Goal: Contribute content: Add original content to the website for others to see

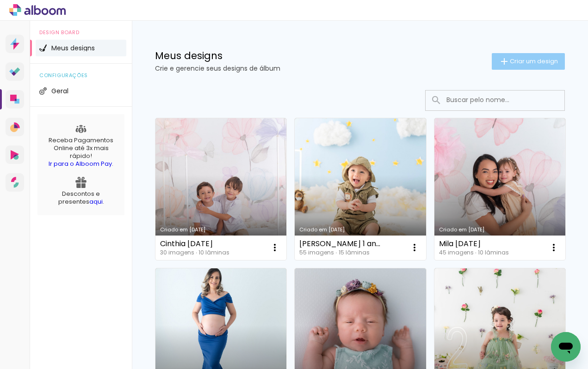
click at [536, 62] on span "Criar um design" at bounding box center [533, 61] width 48 height 6
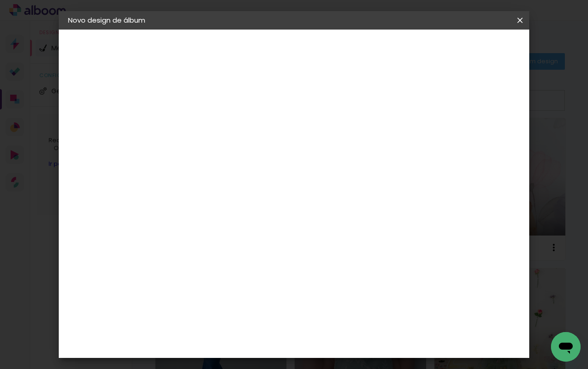
click at [219, 122] on input at bounding box center [219, 124] width 0 height 14
type input "Newborn [PERSON_NAME]"
type paper-input "Newborn [PERSON_NAME]"
click at [0, 0] on slot "Avançar" at bounding box center [0, 0] width 0 height 0
click at [282, 142] on input "[GEOGRAPHIC_DATA]" at bounding box center [239, 148] width 86 height 12
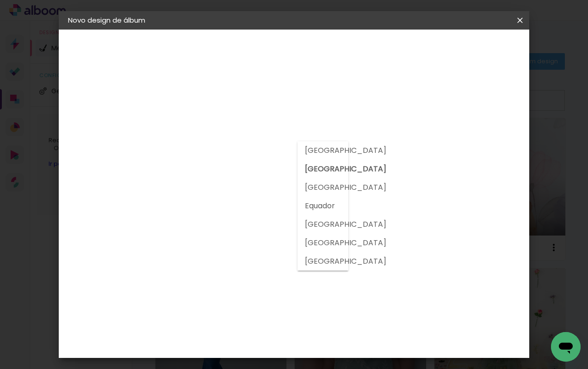
click at [320, 141] on paper-item "[GEOGRAPHIC_DATA]" at bounding box center [309, 150] width 25 height 18
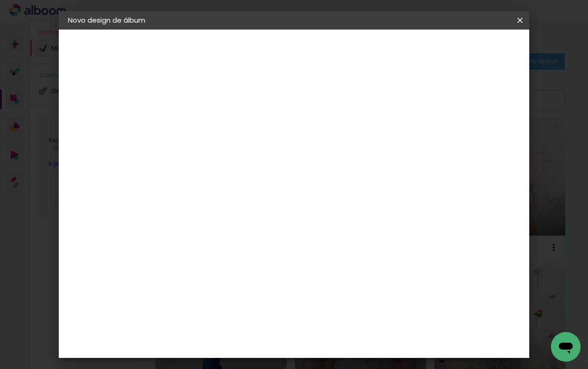
click at [269, 143] on input "[GEOGRAPHIC_DATA]" at bounding box center [232, 148] width 73 height 12
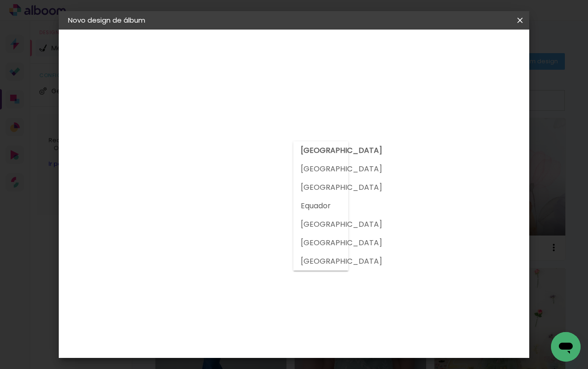
click at [0, 0] on slot "[GEOGRAPHIC_DATA]" at bounding box center [0, 0] width 0 height 0
type input "[GEOGRAPHIC_DATA]"
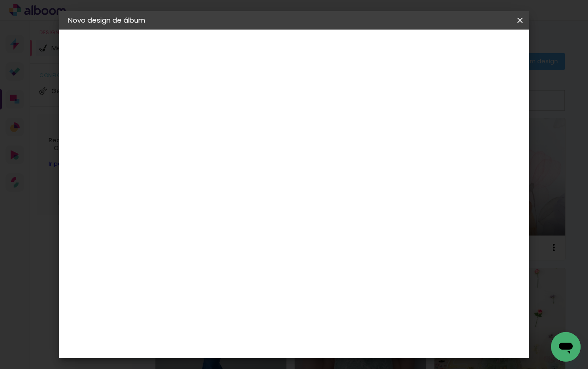
click at [260, 176] on input at bounding box center [242, 176] width 93 height 12
type input "mati"
type paper-input "mati"
click at [255, 209] on div "Matias Encadernações" at bounding box center [241, 210] width 57 height 15
click at [270, 208] on div "Matias Encadernações" at bounding box center [241, 210] width 57 height 15
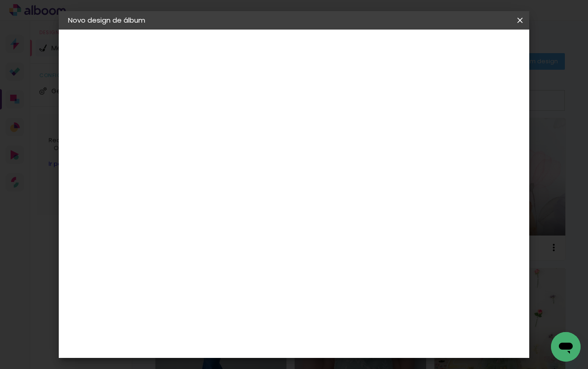
click at [270, 203] on div "Matias Encadernações" at bounding box center [241, 210] width 57 height 15
click at [234, 175] on input "mati" at bounding box center [233, 176] width 75 height 12
type input "matias"
type paper-input "matias"
click at [211, 207] on paper-item "Matias Encadernações" at bounding box center [234, 211] width 82 height 24
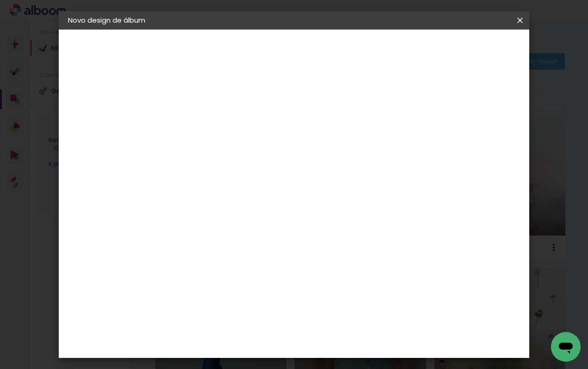
click at [200, 209] on img at bounding box center [202, 210] width 11 height 11
click at [220, 209] on div "Matias Encadernações" at bounding box center [241, 210] width 57 height 15
click at [232, 206] on div "Matias Encadernações" at bounding box center [241, 210] width 57 height 15
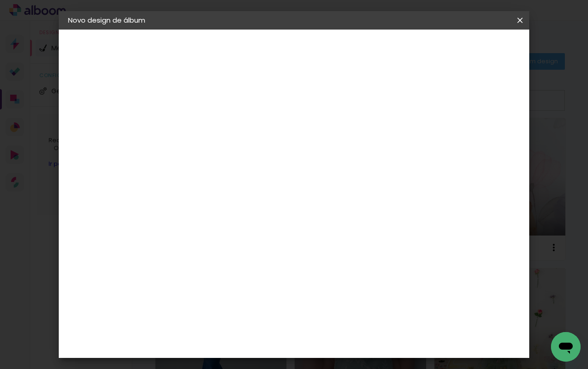
click at [232, 206] on div "Matias Encadernações" at bounding box center [241, 210] width 57 height 15
click at [270, 210] on div "Matias Encadernações" at bounding box center [241, 210] width 57 height 15
click at [0, 0] on slot "Tamanho Livre" at bounding box center [0, 0] width 0 height 0
click at [270, 208] on div "Matias Encadernações" at bounding box center [241, 210] width 57 height 15
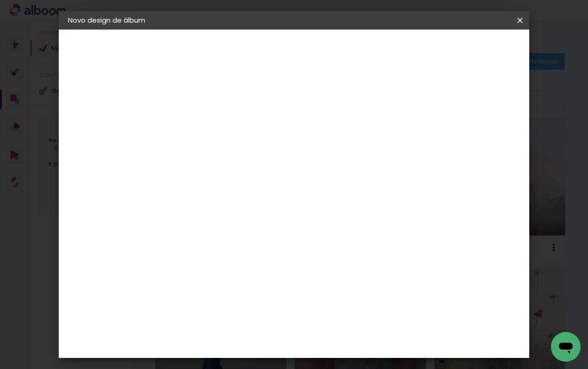
click at [368, 43] on paper-button "Avançar" at bounding box center [344, 49] width 45 height 16
click at [255, 154] on input "text" at bounding box center [237, 161] width 36 height 14
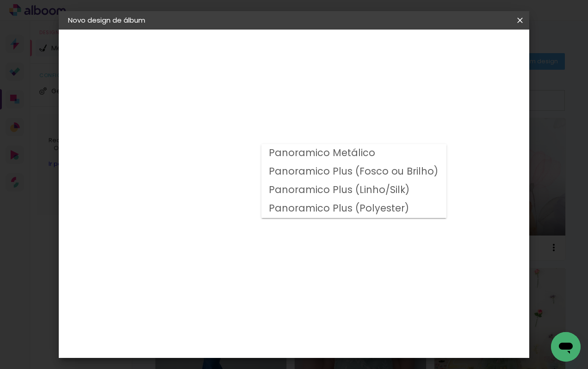
click at [0, 0] on slot "Panoramico Plus (Fosco ou Brilho)" at bounding box center [0, 0] width 0 height 0
type input "Panoramico Plus (Fosco ou Brilho)"
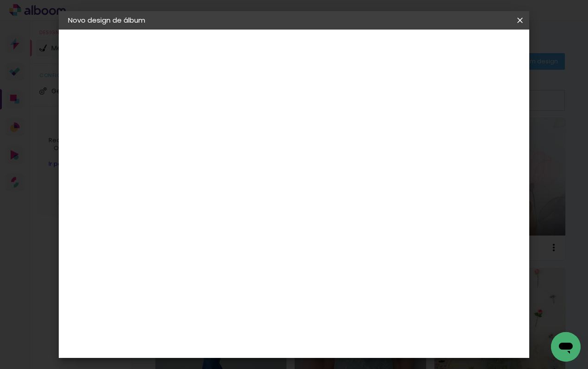
scroll to position [252, 0]
click at [0, 0] on slot "Avançar" at bounding box center [0, 0] width 0 height 0
click at [468, 49] on span "Iniciar design" at bounding box center [447, 49] width 42 height 6
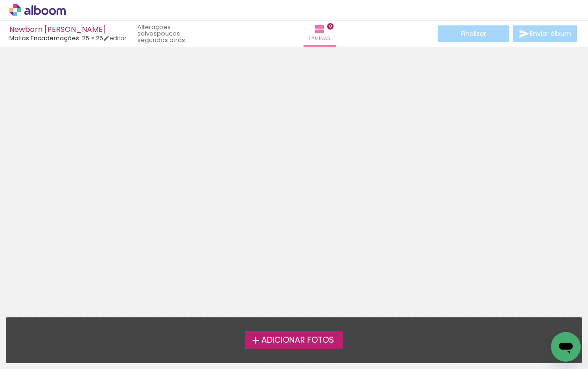
click at [298, 345] on span "Adicionar Fotos" at bounding box center [297, 341] width 73 height 8
click at [0, 0] on input "file" at bounding box center [0, 0] width 0 height 0
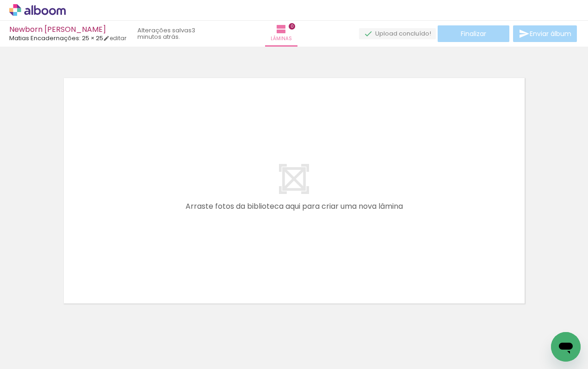
scroll to position [12, 0]
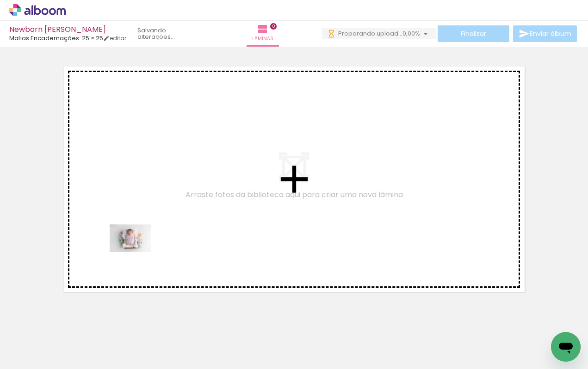
drag, startPoint x: 98, startPoint y: 340, endPoint x: 137, endPoint y: 253, distance: 95.0
click at [137, 253] on quentale-workspace at bounding box center [294, 184] width 588 height 369
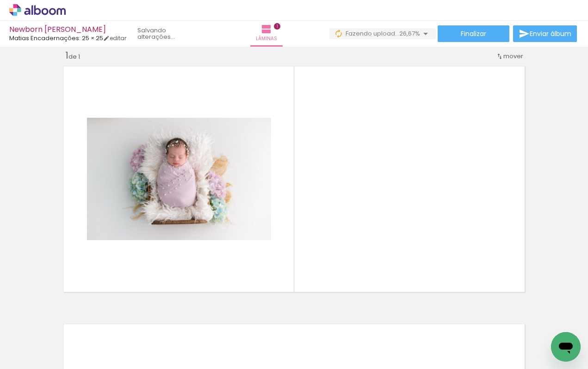
scroll to position [0, 0]
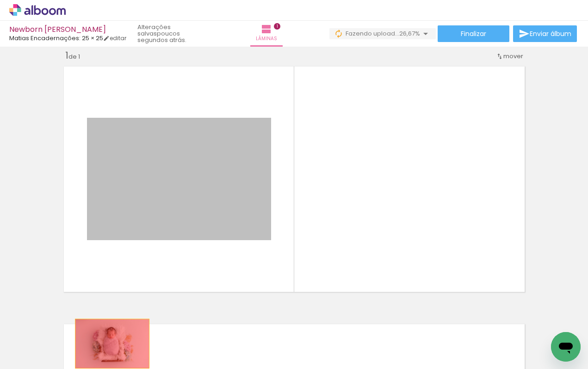
drag, startPoint x: 190, startPoint y: 185, endPoint x: 112, endPoint y: 344, distance: 177.0
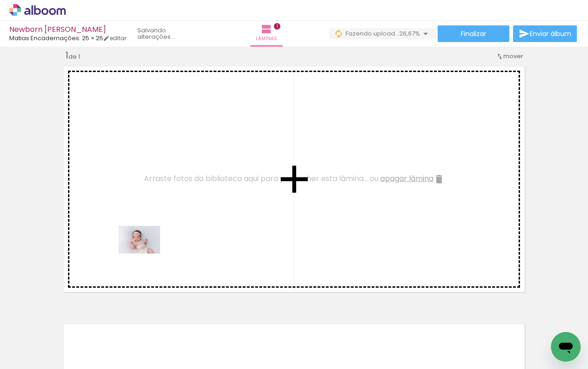
drag, startPoint x: 454, startPoint y: 348, endPoint x: 145, endPoint y: 253, distance: 322.9
click at [145, 253] on quentale-workspace at bounding box center [294, 184] width 588 height 369
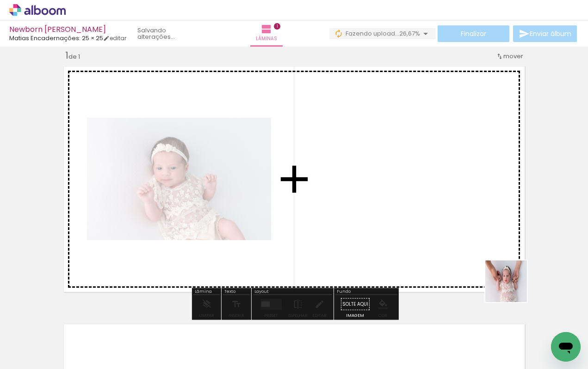
drag, startPoint x: 515, startPoint y: 338, endPoint x: 498, endPoint y: 220, distance: 119.6
click at [498, 220] on quentale-workspace at bounding box center [294, 184] width 588 height 369
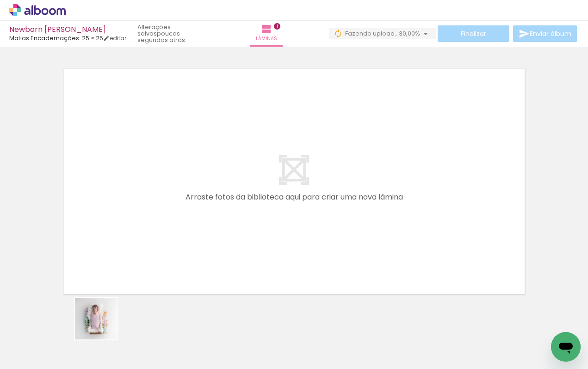
drag, startPoint x: 100, startPoint y: 346, endPoint x: 151, endPoint y: 199, distance: 155.1
click at [151, 199] on quentale-workspace at bounding box center [294, 184] width 588 height 369
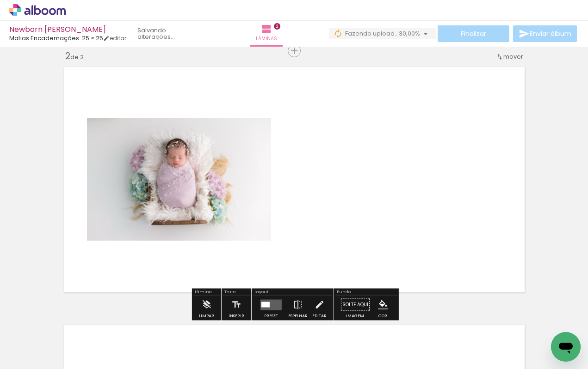
scroll to position [270, 0]
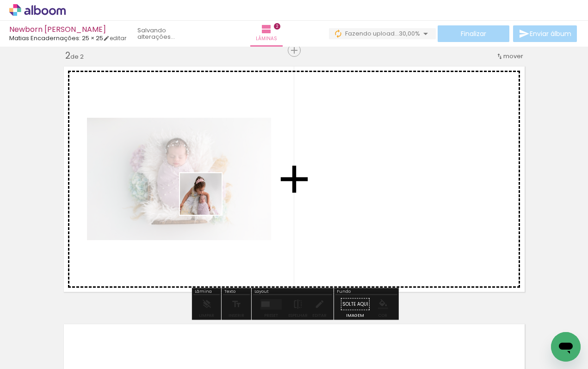
drag, startPoint x: 150, startPoint y: 342, endPoint x: 207, endPoint y: 201, distance: 151.8
click at [207, 201] on quentale-workspace at bounding box center [294, 184] width 588 height 369
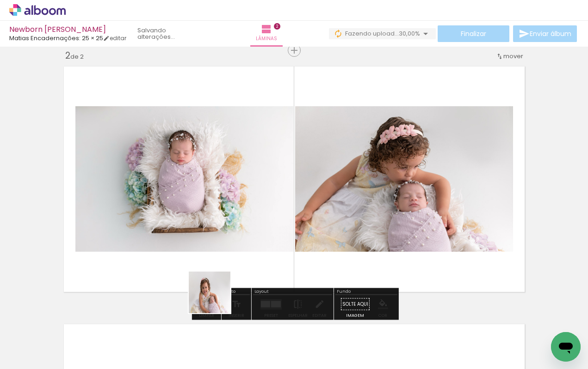
drag, startPoint x: 199, startPoint y: 350, endPoint x: 286, endPoint y: 180, distance: 190.9
click at [286, 180] on quentale-workspace at bounding box center [294, 184] width 588 height 369
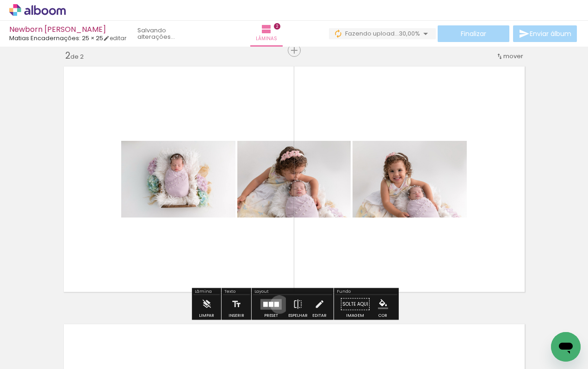
click at [277, 305] on quentale-layouter at bounding box center [270, 304] width 21 height 11
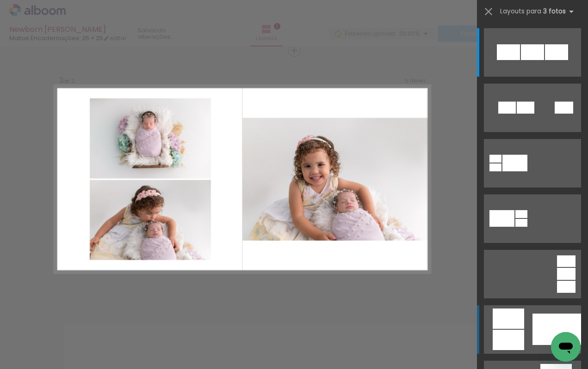
click at [515, 60] on div at bounding box center [508, 52] width 23 height 16
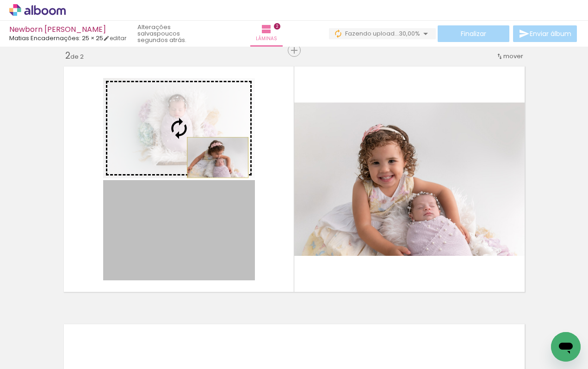
drag, startPoint x: 217, startPoint y: 240, endPoint x: 217, endPoint y: 158, distance: 82.8
click at [0, 0] on slot at bounding box center [0, 0] width 0 height 0
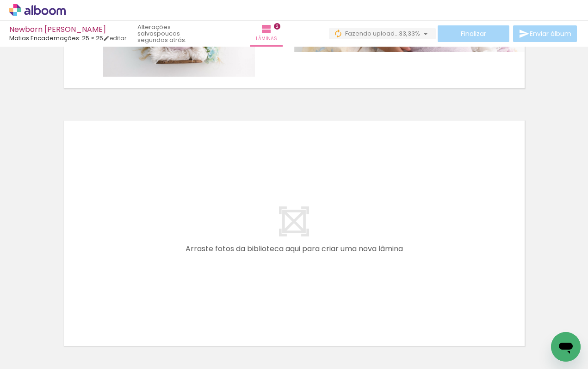
scroll to position [0, 0]
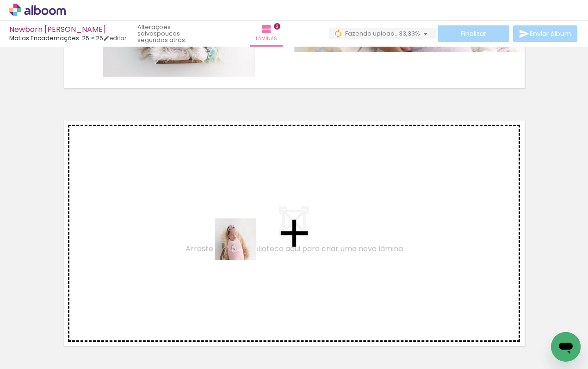
drag, startPoint x: 256, startPoint y: 350, endPoint x: 237, endPoint y: 234, distance: 117.6
click at [237, 234] on quentale-workspace at bounding box center [294, 184] width 588 height 369
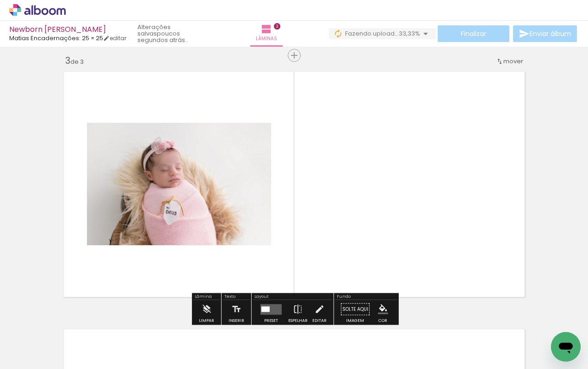
scroll to position [528, 0]
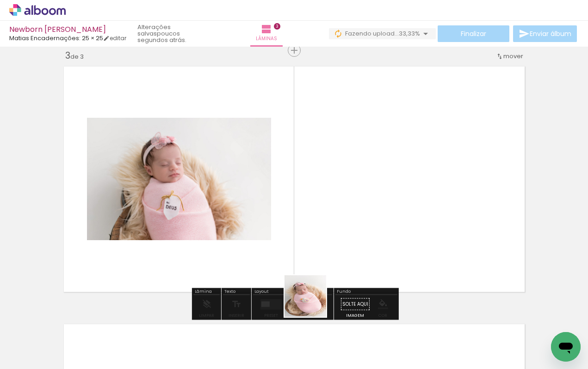
drag, startPoint x: 307, startPoint y: 347, endPoint x: 338, endPoint y: 198, distance: 152.1
click at [338, 198] on quentale-workspace at bounding box center [294, 184] width 588 height 369
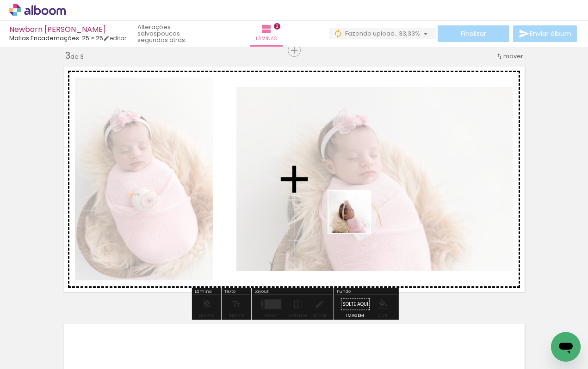
drag, startPoint x: 347, startPoint y: 350, endPoint x: 356, endPoint y: 210, distance: 140.4
click at [356, 210] on quentale-workspace at bounding box center [294, 184] width 588 height 369
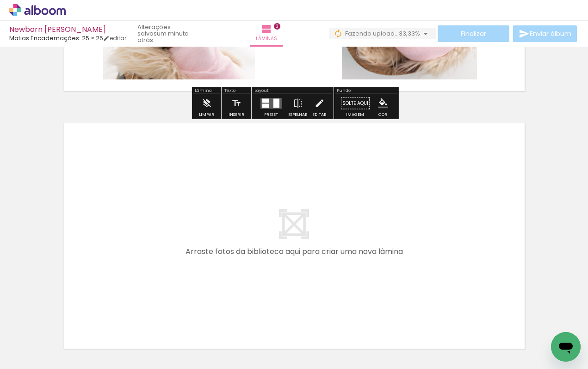
scroll to position [740, 0]
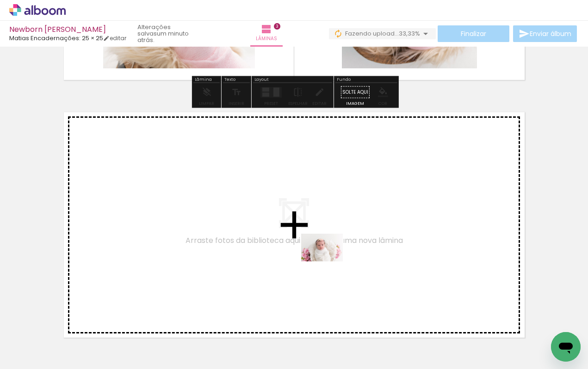
drag, startPoint x: 378, startPoint y: 346, endPoint x: 329, endPoint y: 262, distance: 97.4
click at [329, 262] on quentale-workspace at bounding box center [294, 184] width 588 height 369
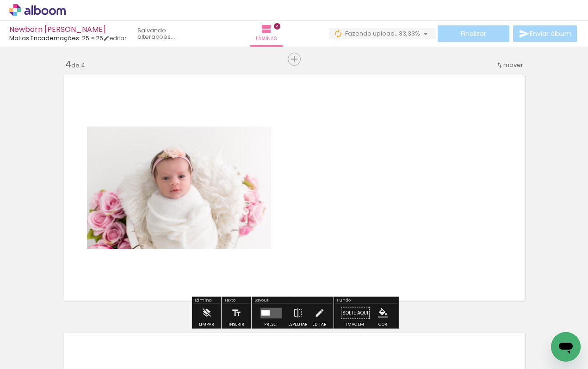
scroll to position [785, 0]
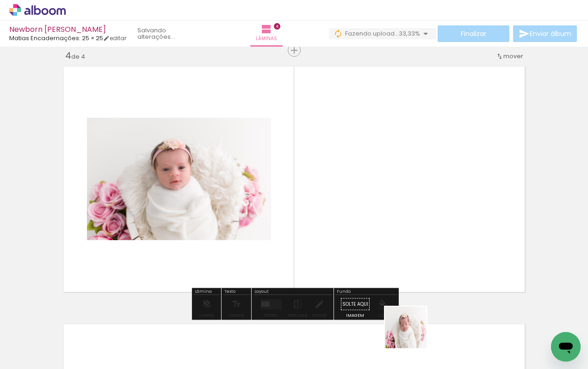
drag, startPoint x: 417, startPoint y: 342, endPoint x: 341, endPoint y: 239, distance: 127.9
click at [341, 239] on quentale-workspace at bounding box center [294, 184] width 588 height 369
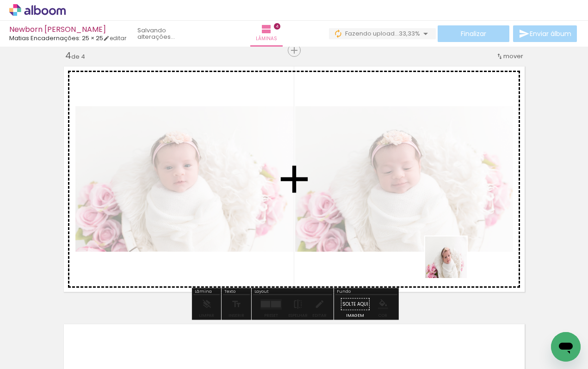
drag, startPoint x: 462, startPoint y: 350, endPoint x: 453, endPoint y: 264, distance: 86.5
click at [453, 264] on quentale-workspace at bounding box center [294, 184] width 588 height 369
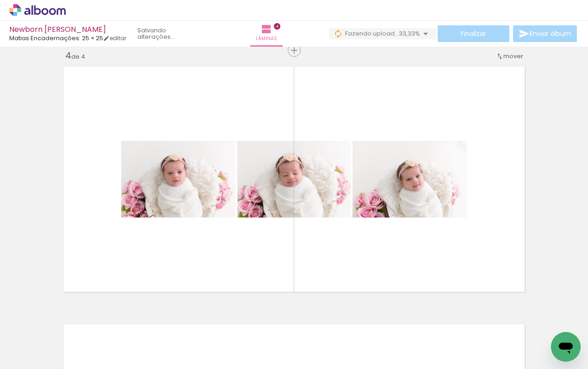
drag, startPoint x: 454, startPoint y: 343, endPoint x: 386, endPoint y: 256, distance: 110.5
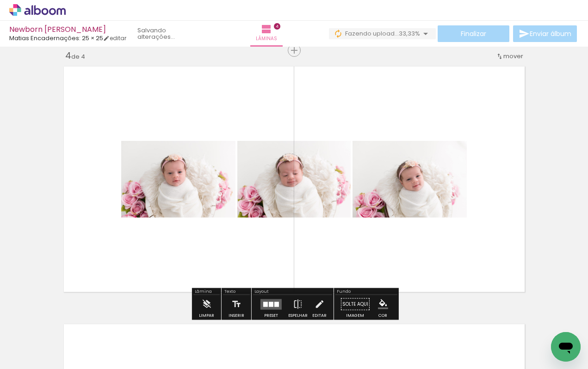
scroll to position [0, 0]
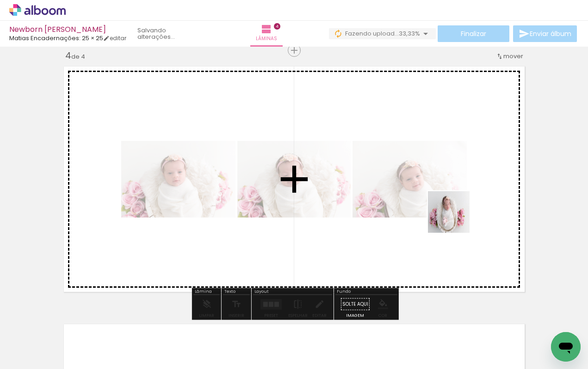
drag, startPoint x: 551, startPoint y: 335, endPoint x: 453, endPoint y: 217, distance: 153.3
click at [453, 217] on quentale-workspace at bounding box center [294, 184] width 588 height 369
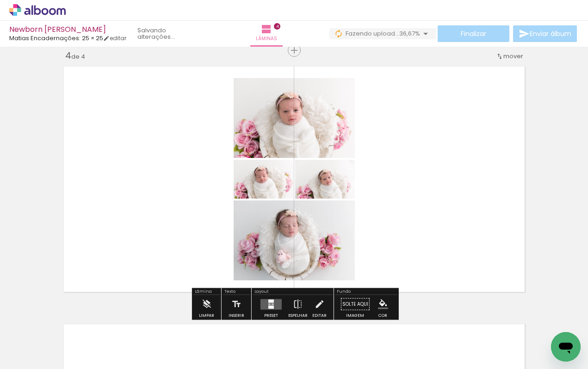
click at [268, 303] on div at bounding box center [271, 301] width 6 height 3
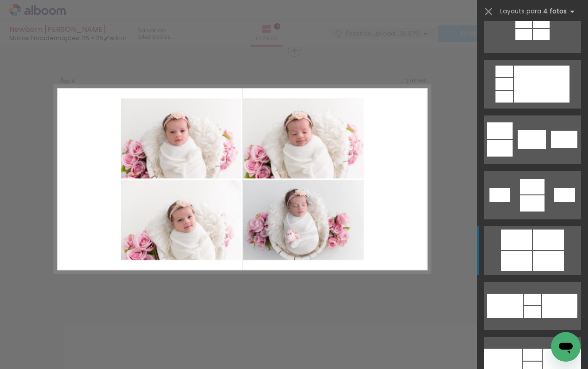
scroll to position [1523, 0]
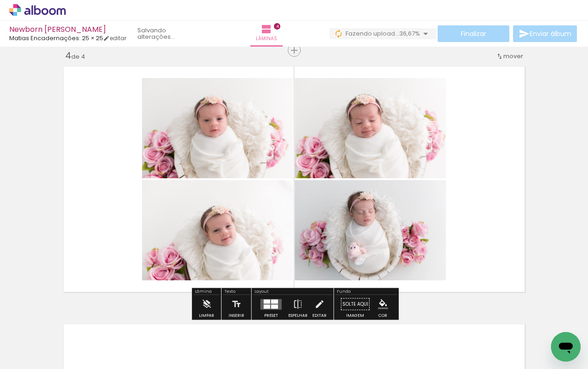
click at [271, 303] on div at bounding box center [274, 302] width 7 height 4
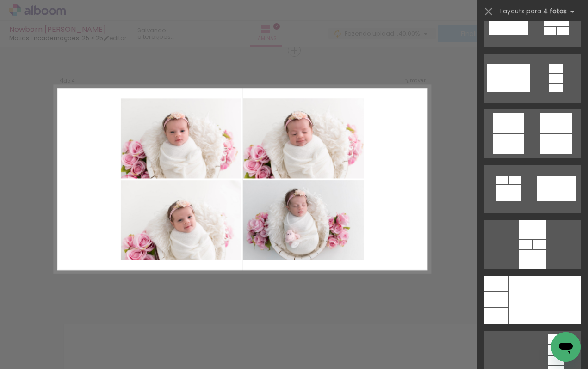
scroll to position [2751, 0]
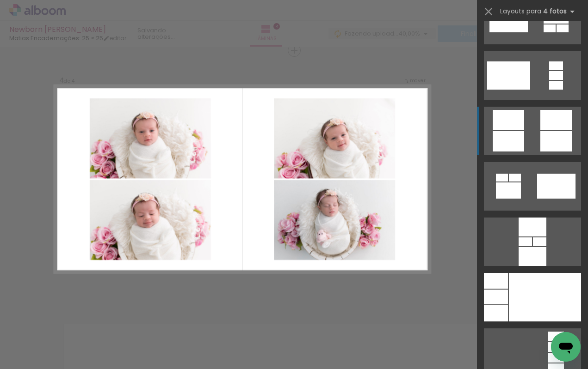
click at [538, 329] on quentale-layouter at bounding box center [532, 353] width 97 height 49
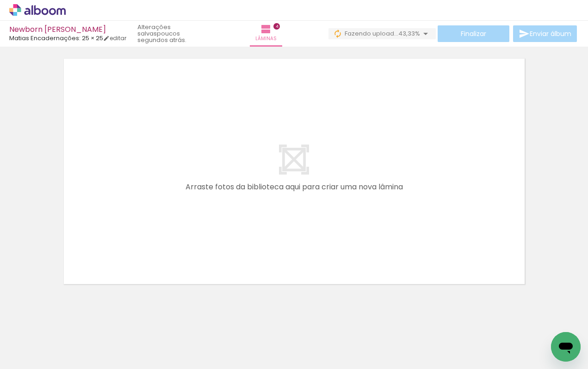
scroll to position [0, 454]
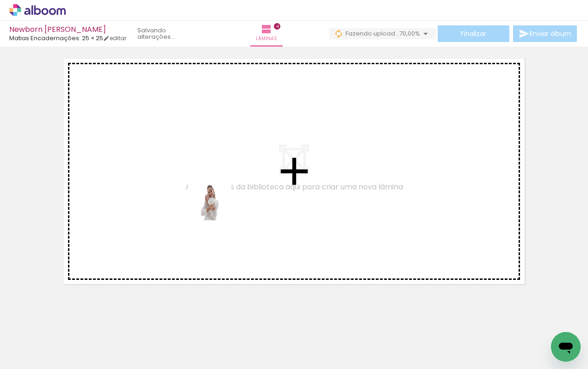
drag, startPoint x: 216, startPoint y: 346, endPoint x: 216, endPoint y: 203, distance: 142.9
click at [216, 203] on quentale-workspace at bounding box center [294, 184] width 588 height 369
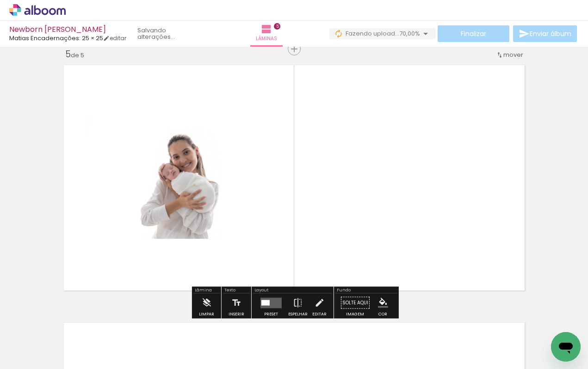
scroll to position [1043, 0]
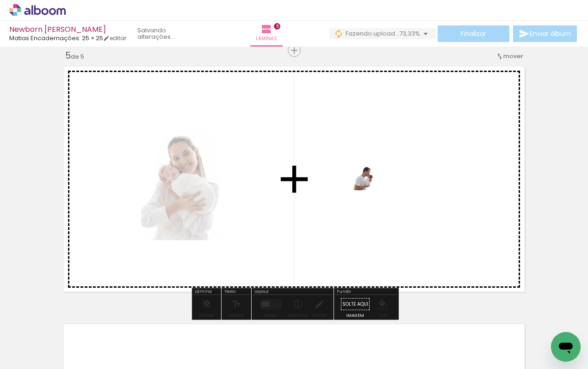
drag, startPoint x: 374, startPoint y: 344, endPoint x: 373, endPoint y: 190, distance: 153.5
click at [373, 190] on quentale-workspace at bounding box center [294, 184] width 588 height 369
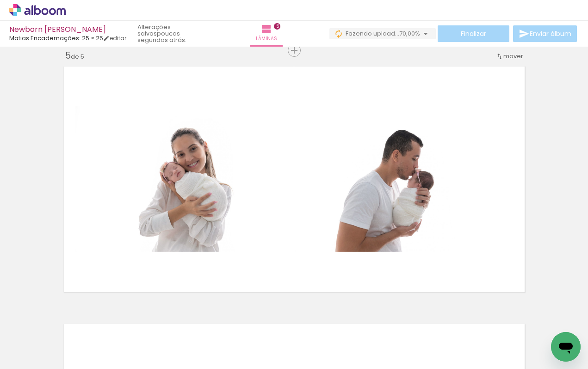
scroll to position [0, 504]
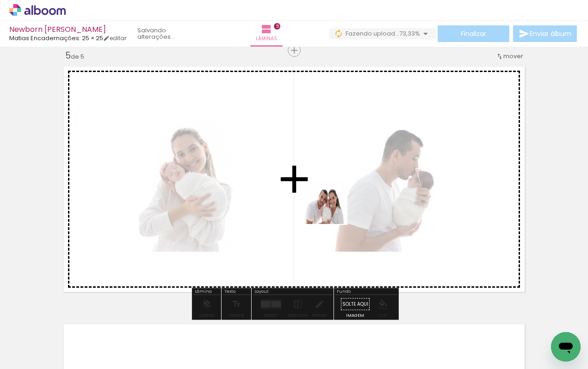
drag, startPoint x: 274, startPoint y: 341, endPoint x: 332, endPoint y: 209, distance: 145.1
click at [332, 209] on quentale-workspace at bounding box center [294, 184] width 588 height 369
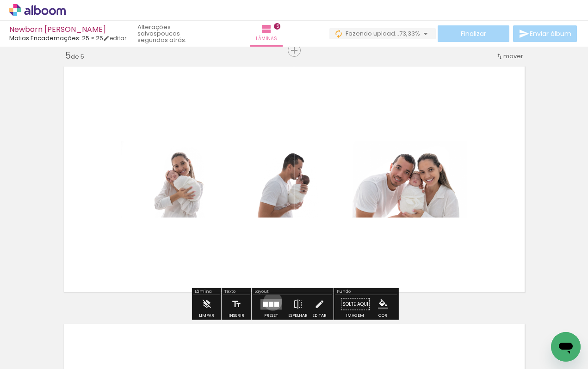
click at [270, 301] on quentale-layouter at bounding box center [270, 304] width 21 height 11
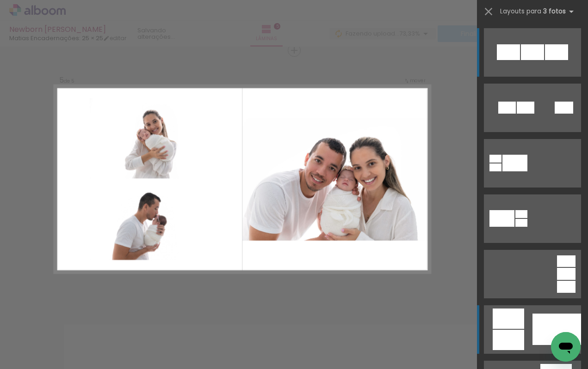
click at [515, 114] on div at bounding box center [507, 108] width 18 height 12
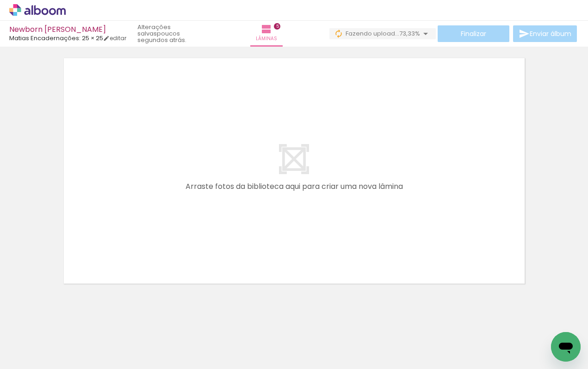
scroll to position [1310, 0]
drag, startPoint x: 422, startPoint y: 338, endPoint x: 367, endPoint y: 252, distance: 102.2
click at [367, 252] on quentale-workspace at bounding box center [294, 184] width 588 height 369
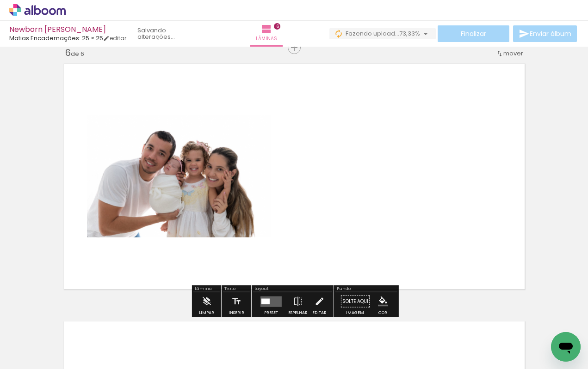
scroll to position [1301, 0]
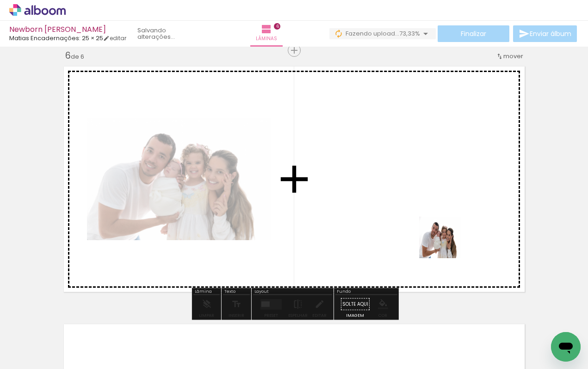
drag, startPoint x: 475, startPoint y: 343, endPoint x: 443, endPoint y: 232, distance: 115.3
click at [443, 232] on quentale-workspace at bounding box center [294, 184] width 588 height 369
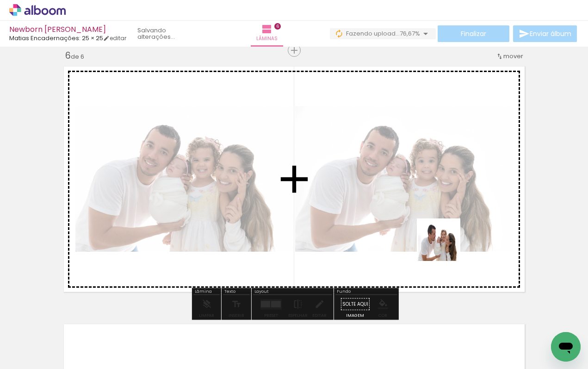
drag, startPoint x: 521, startPoint y: 342, endPoint x: 443, endPoint y: 243, distance: 126.1
click at [443, 243] on quentale-workspace at bounding box center [294, 184] width 588 height 369
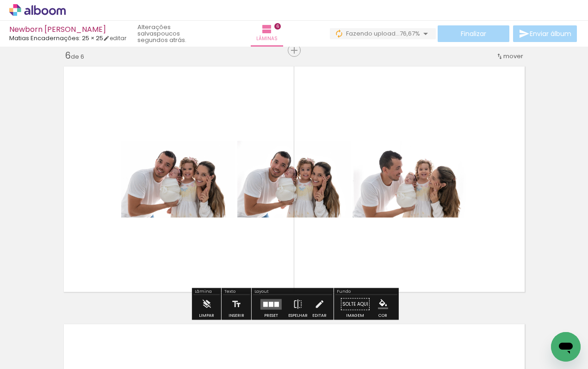
scroll to position [0, 441]
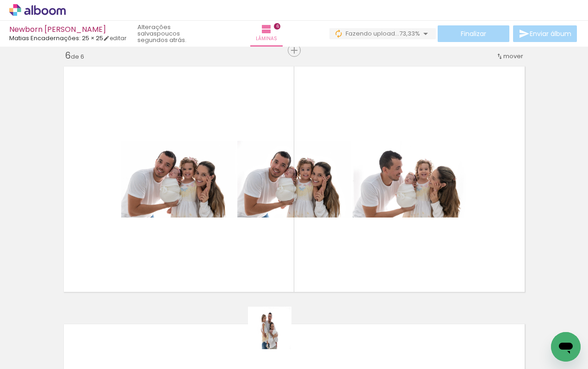
drag, startPoint x: 276, startPoint y: 344, endPoint x: 276, endPoint y: 255, distance: 88.3
click at [276, 255] on quentale-workspace at bounding box center [294, 184] width 588 height 369
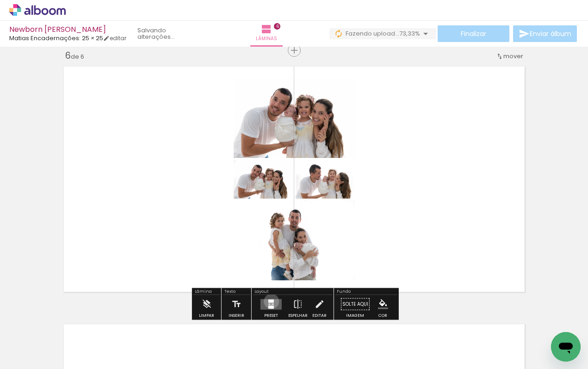
click at [270, 302] on div at bounding box center [271, 301] width 6 height 3
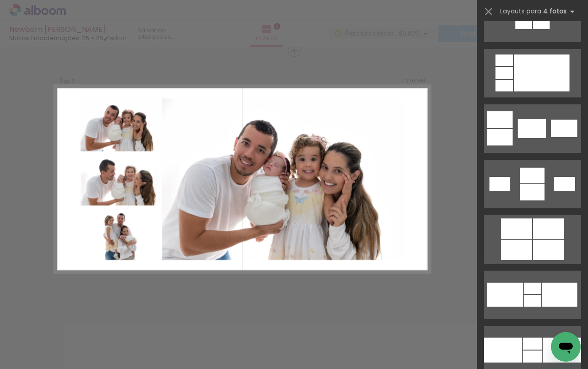
scroll to position [1546, 0]
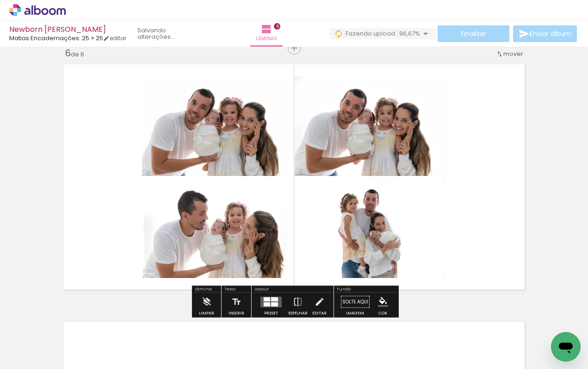
scroll to position [1327, 0]
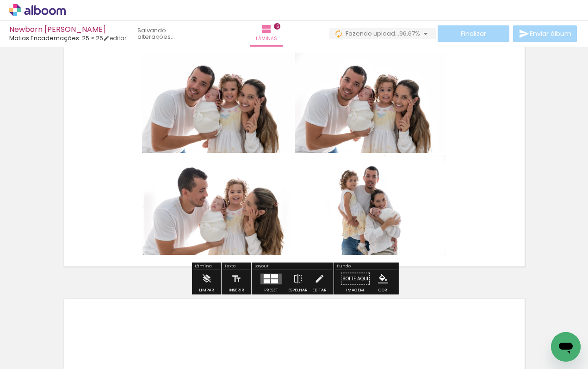
click at [385, 225] on quentale-photo at bounding box center [370, 205] width 151 height 100
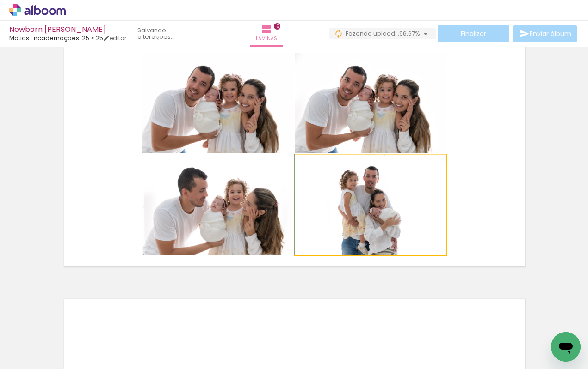
click at [385, 225] on quentale-photo at bounding box center [370, 205] width 151 height 100
click at [385, 221] on quentale-photo at bounding box center [370, 205] width 151 height 100
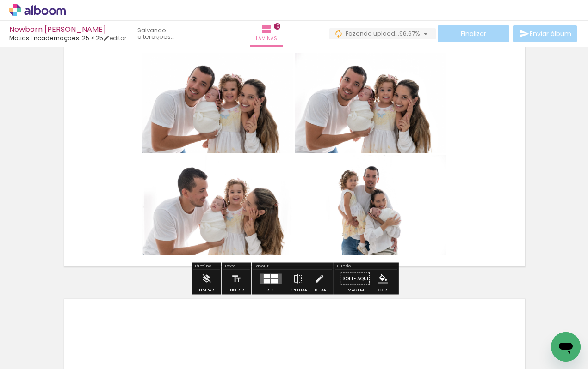
click at [385, 216] on quentale-photo at bounding box center [370, 205] width 151 height 100
click at [384, 194] on quentale-photo at bounding box center [370, 205] width 151 height 100
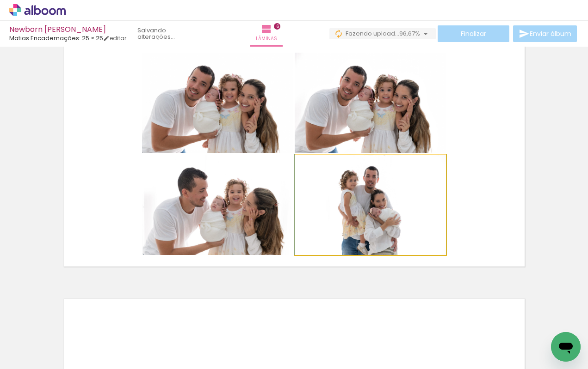
click at [361, 190] on quentale-photo at bounding box center [370, 205] width 151 height 100
click at [359, 192] on quentale-photo at bounding box center [370, 205] width 151 height 100
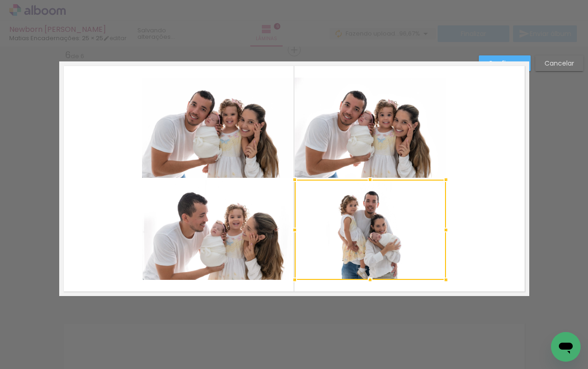
scroll to position [1301, 0]
click at [465, 213] on quentale-layouter at bounding box center [294, 179] width 470 height 235
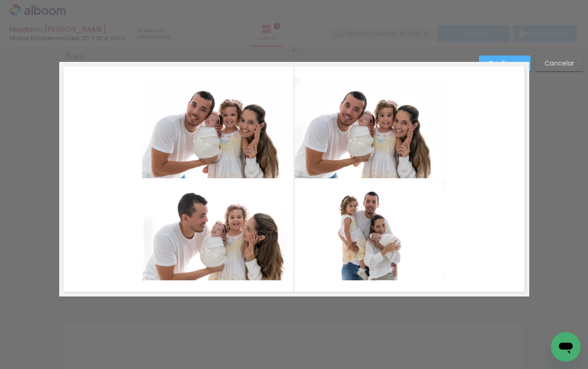
click at [388, 227] on quentale-photo at bounding box center [370, 230] width 151 height 100
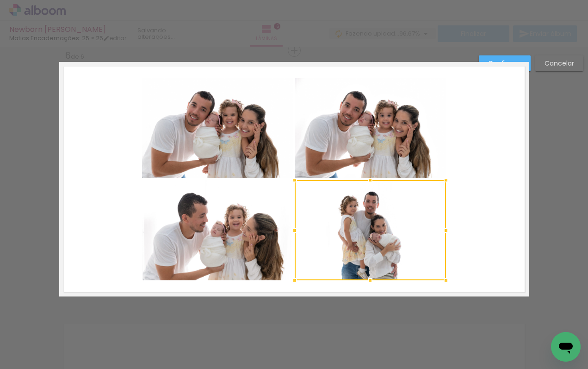
click at [0, 0] on slot "Cancelar" at bounding box center [0, 0] width 0 height 0
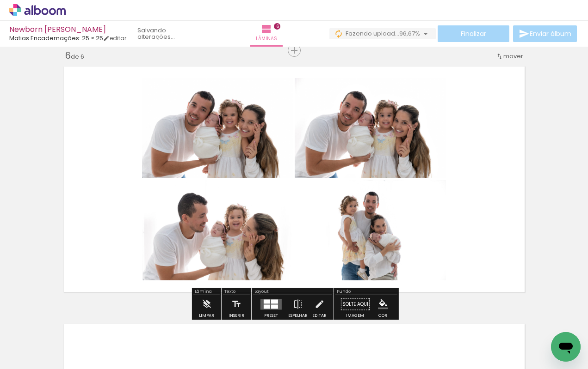
click at [371, 227] on quentale-photo at bounding box center [370, 230] width 151 height 100
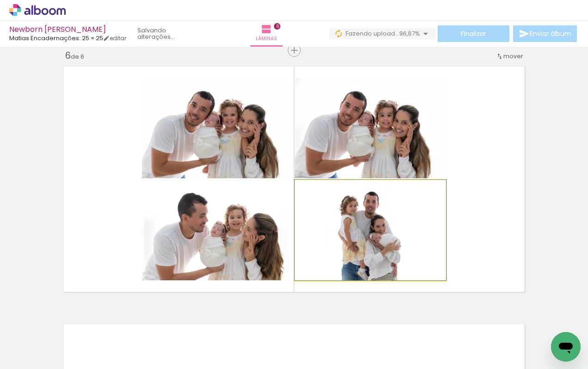
click at [371, 227] on quentale-photo at bounding box center [370, 230] width 151 height 100
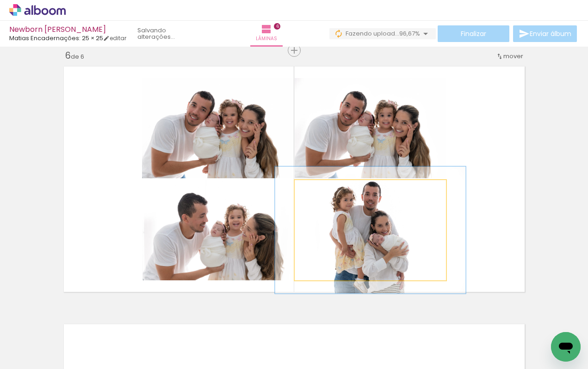
drag, startPoint x: 317, startPoint y: 190, endPoint x: 325, endPoint y: 189, distance: 8.4
type paper-slider "126"
click at [325, 189] on div at bounding box center [324, 190] width 8 height 8
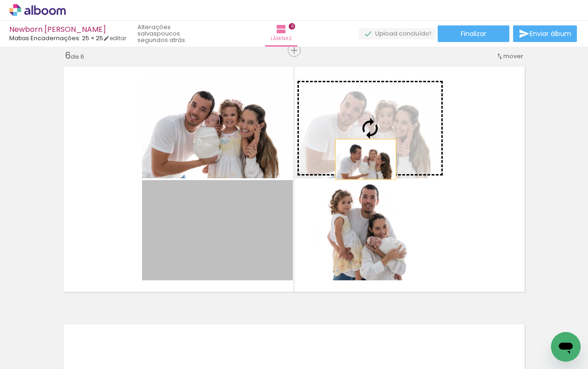
drag, startPoint x: 234, startPoint y: 252, endPoint x: 365, endPoint y: 143, distance: 170.7
click at [0, 0] on slot at bounding box center [0, 0] width 0 height 0
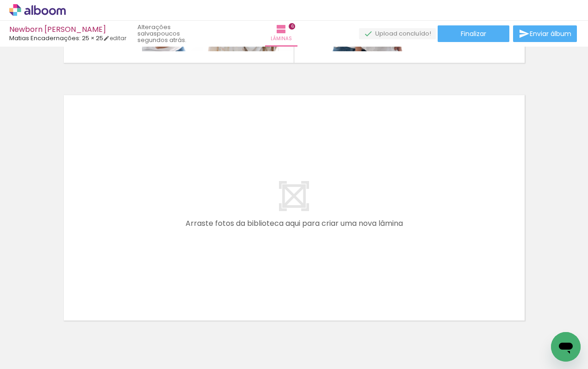
scroll to position [0, 636]
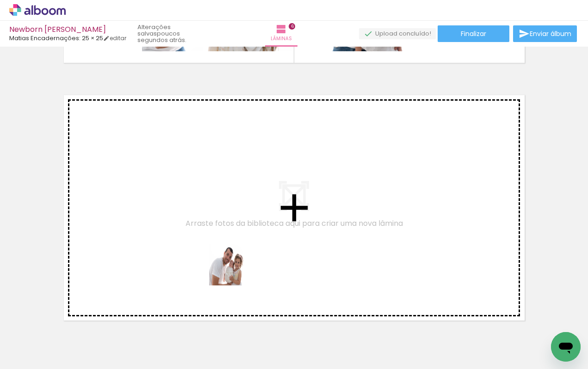
drag, startPoint x: 237, startPoint y: 342, endPoint x: 236, endPoint y: 257, distance: 85.1
click at [236, 257] on quentale-workspace at bounding box center [294, 184] width 588 height 369
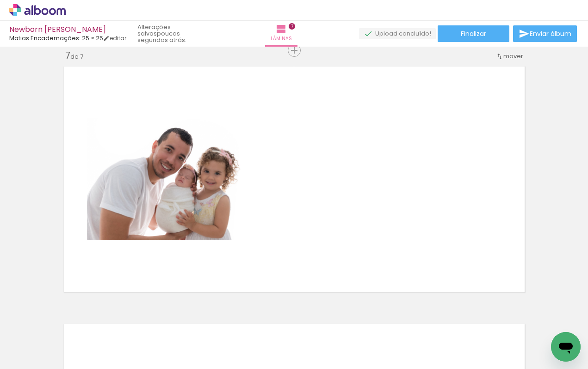
scroll to position [0, 859]
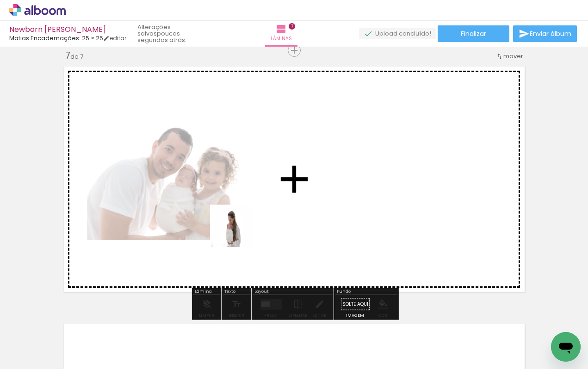
drag, startPoint x: 221, startPoint y: 339, endPoint x: 237, endPoint y: 233, distance: 107.2
click at [238, 233] on quentale-workspace at bounding box center [294, 184] width 588 height 369
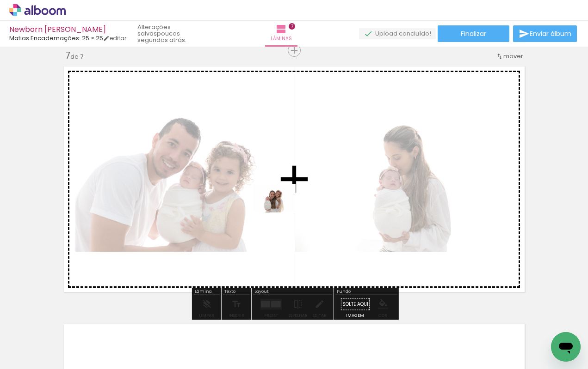
drag, startPoint x: 272, startPoint y: 342, endPoint x: 279, endPoint y: 213, distance: 129.2
click at [279, 213] on quentale-workspace at bounding box center [294, 184] width 588 height 369
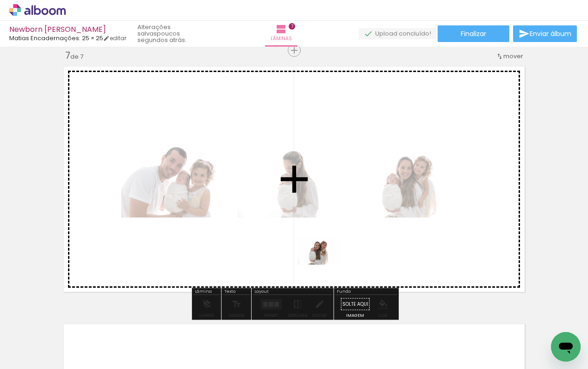
drag, startPoint x: 327, startPoint y: 341, endPoint x: 324, endPoint y: 264, distance: 76.8
click at [324, 264] on quentale-workspace at bounding box center [294, 184] width 588 height 369
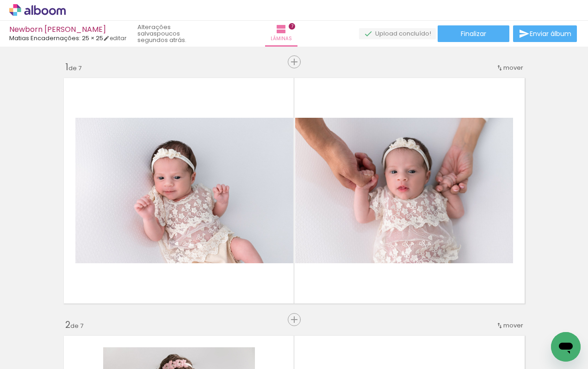
scroll to position [0, 859]
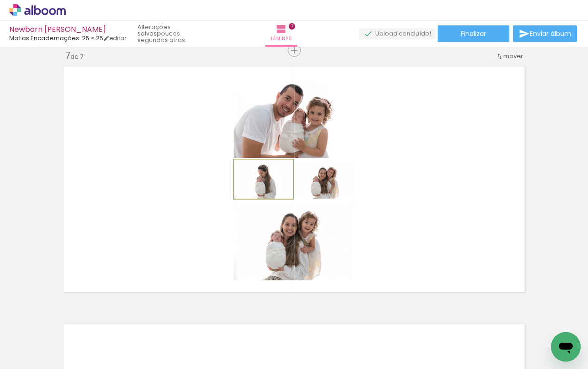
click at [280, 182] on quentale-photo at bounding box center [263, 179] width 60 height 39
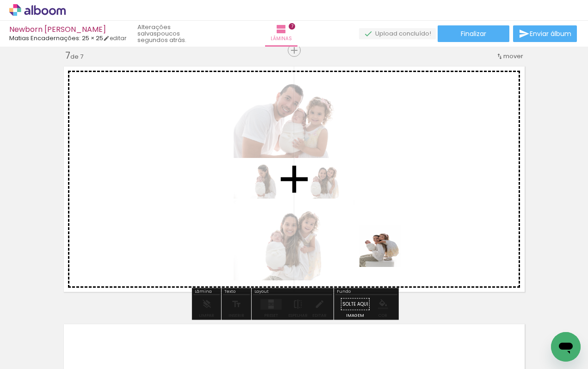
drag, startPoint x: 384, startPoint y: 360, endPoint x: 385, endPoint y: 250, distance: 110.0
click at [385, 250] on quentale-workspace at bounding box center [294, 184] width 588 height 369
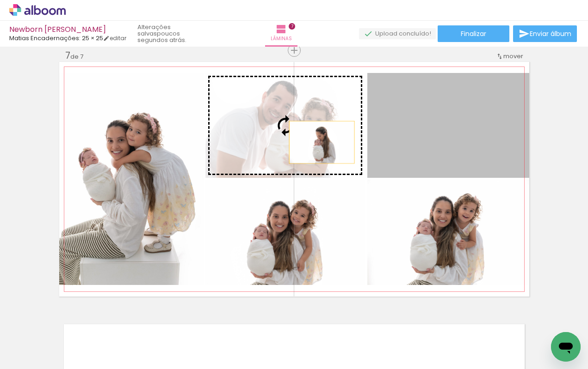
drag, startPoint x: 448, startPoint y: 141, endPoint x: 309, endPoint y: 143, distance: 138.2
click at [0, 0] on slot at bounding box center [0, 0] width 0 height 0
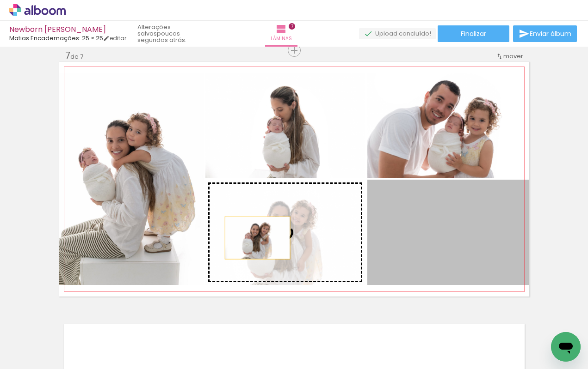
drag, startPoint x: 432, startPoint y: 245, endPoint x: 257, endPoint y: 238, distance: 174.9
click at [0, 0] on slot at bounding box center [0, 0] width 0 height 0
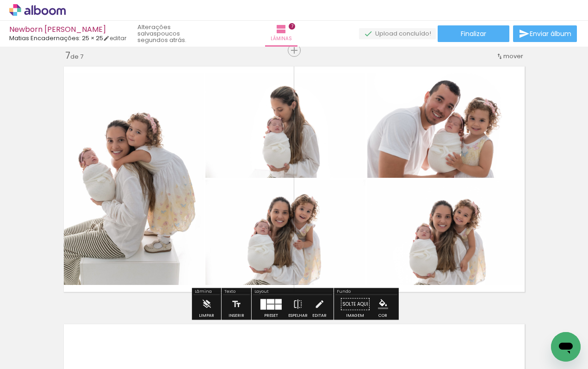
click at [272, 302] on quentale-layouter at bounding box center [270, 304] width 21 height 11
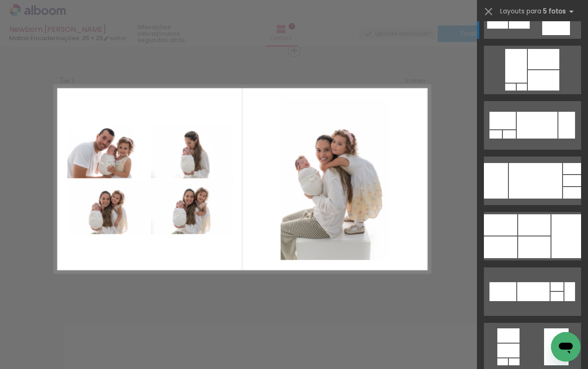
scroll to position [221, 0]
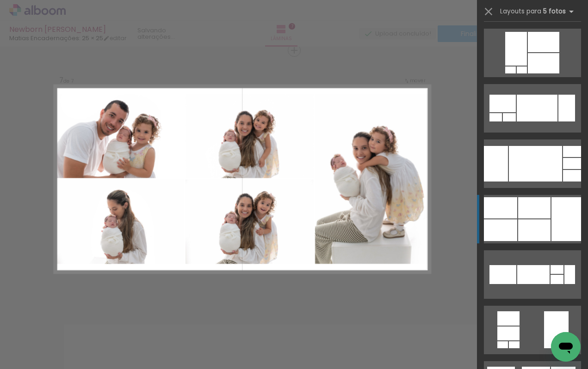
click at [563, 182] on div at bounding box center [572, 176] width 18 height 12
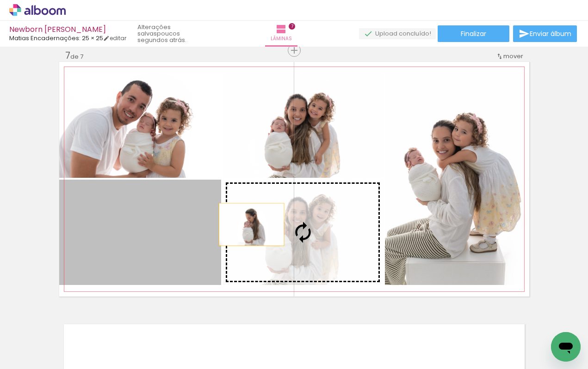
drag, startPoint x: 135, startPoint y: 225, endPoint x: 293, endPoint y: 233, distance: 157.8
click at [0, 0] on slot at bounding box center [0, 0] width 0 height 0
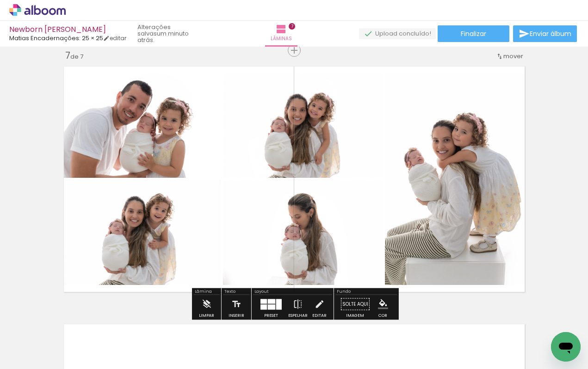
click at [265, 302] on quentale-layouter at bounding box center [270, 304] width 21 height 11
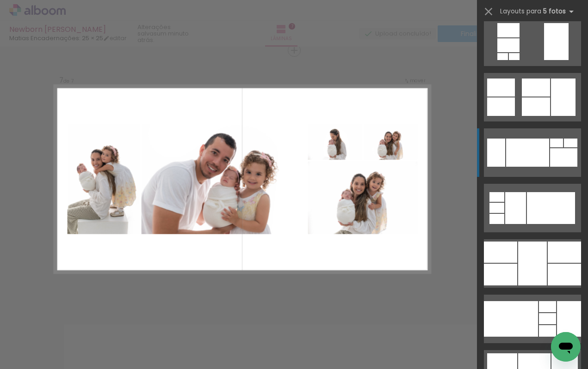
scroll to position [510, 0]
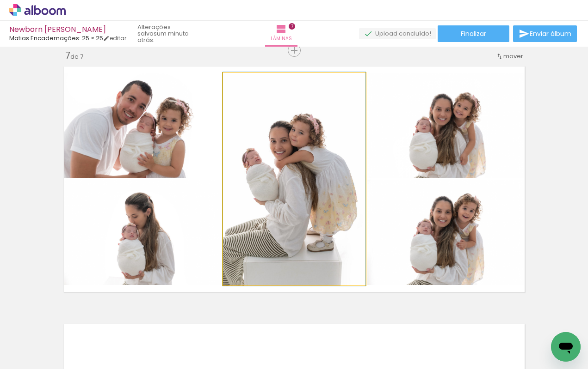
click at [287, 190] on quentale-photo at bounding box center [294, 179] width 142 height 212
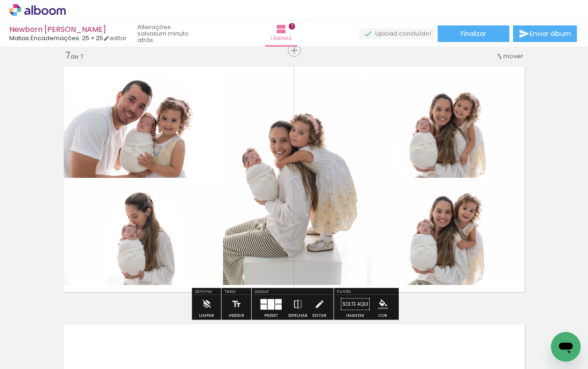
click at [287, 190] on quentale-photo at bounding box center [294, 179] width 142 height 212
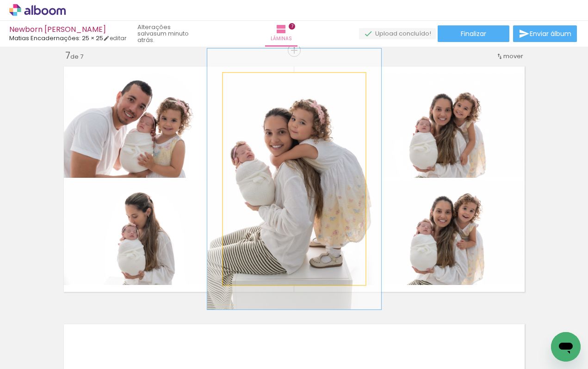
drag, startPoint x: 245, startPoint y: 82, endPoint x: 252, endPoint y: 82, distance: 6.9
type paper-slider "122"
click at [252, 82] on div at bounding box center [251, 83] width 8 height 8
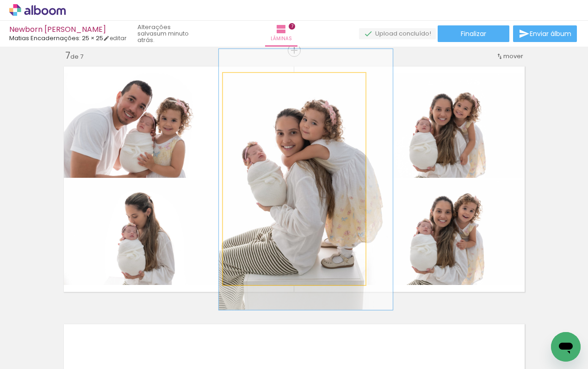
drag, startPoint x: 327, startPoint y: 180, endPoint x: 338, endPoint y: 181, distance: 11.6
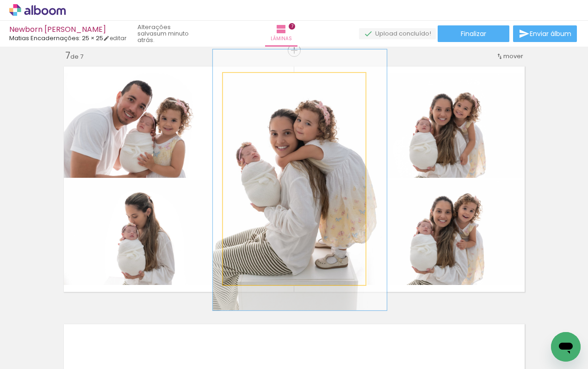
drag, startPoint x: 338, startPoint y: 181, endPoint x: 332, endPoint y: 180, distance: 6.0
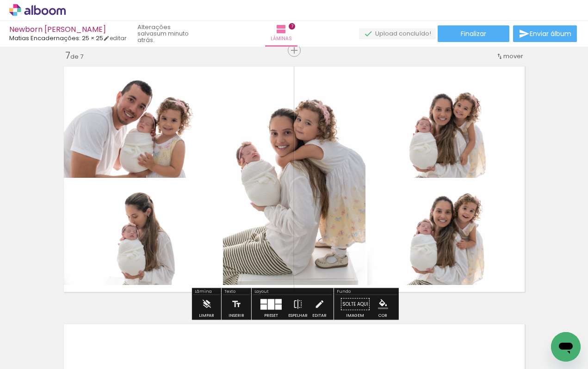
click at [270, 302] on div at bounding box center [271, 304] width 6 height 11
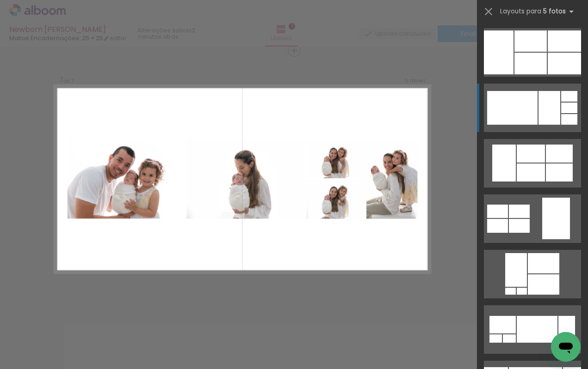
scroll to position [0, 0]
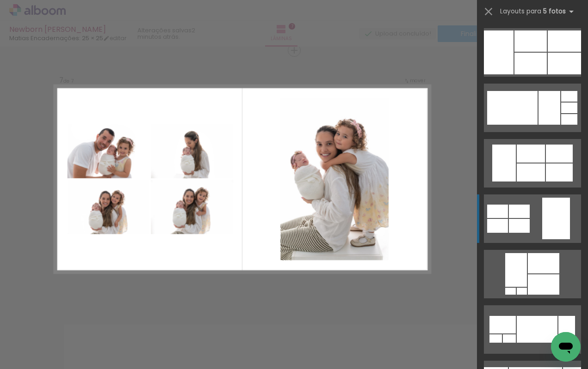
click at [537, 132] on quentale-layouter at bounding box center [532, 108] width 97 height 49
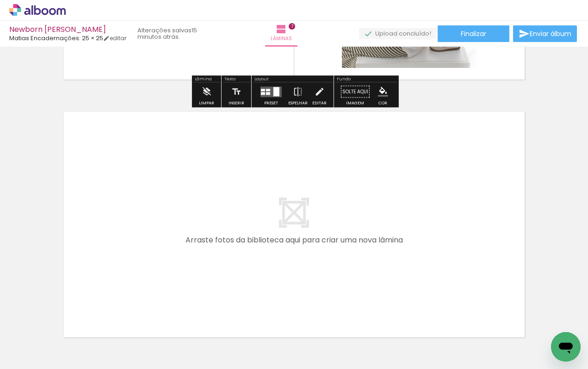
scroll to position [1784, 0]
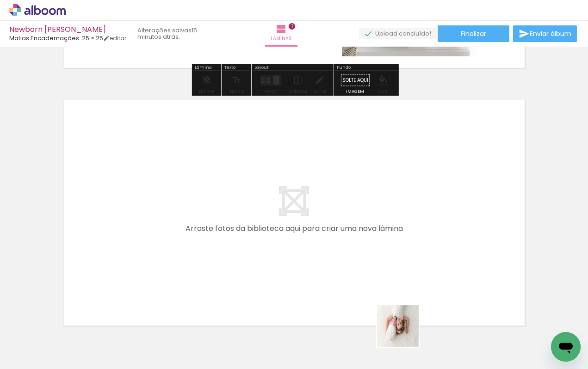
drag, startPoint x: 425, startPoint y: 344, endPoint x: 324, endPoint y: 264, distance: 129.4
click at [324, 264] on quentale-workspace at bounding box center [294, 184] width 588 height 369
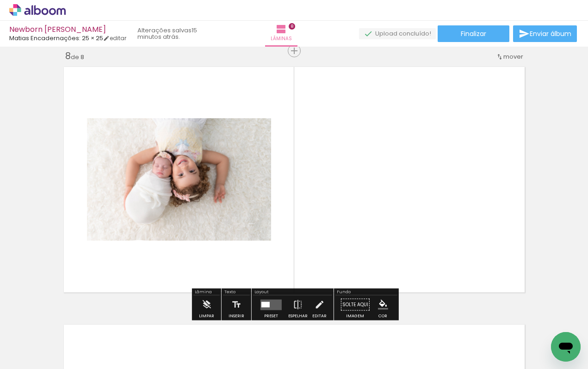
scroll to position [1817, 0]
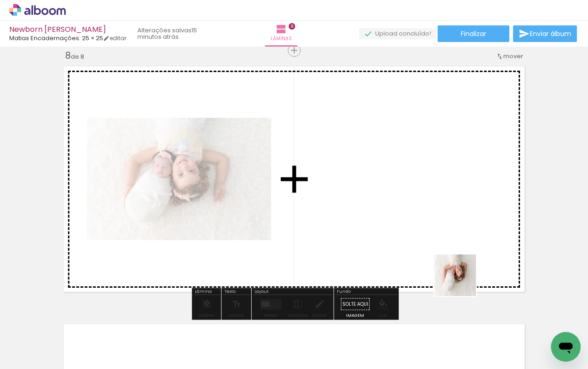
drag, startPoint x: 479, startPoint y: 344, endPoint x: 458, endPoint y: 230, distance: 115.7
click at [458, 230] on quentale-workspace at bounding box center [294, 184] width 588 height 369
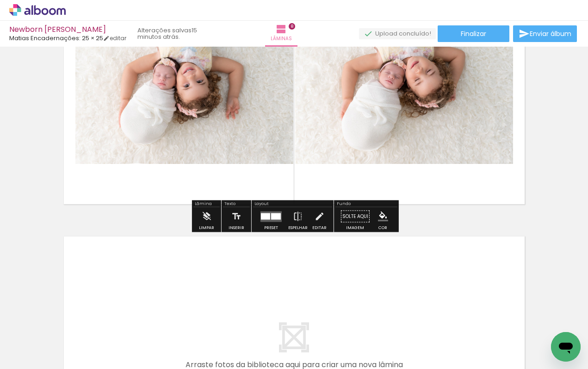
scroll to position [0, 0]
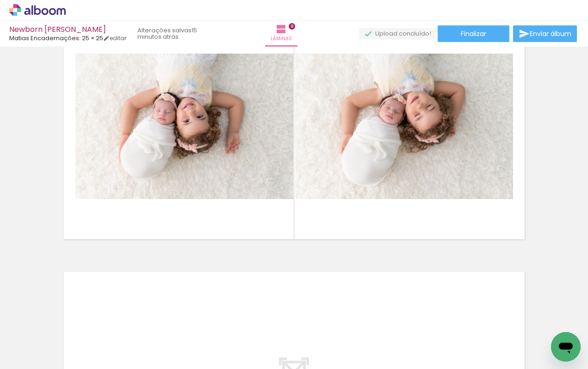
scroll to position [1869, 0]
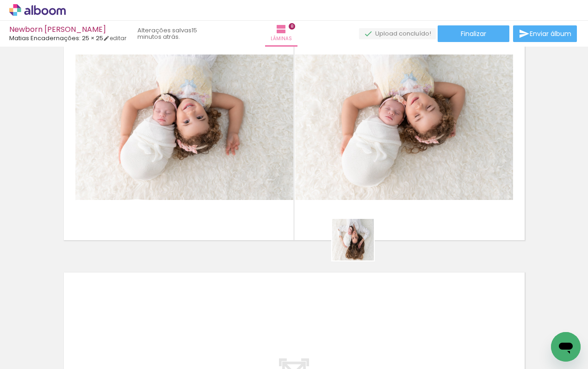
drag, startPoint x: 360, startPoint y: 349, endPoint x: 359, endPoint y: 247, distance: 102.2
click at [359, 247] on quentale-workspace at bounding box center [294, 184] width 588 height 369
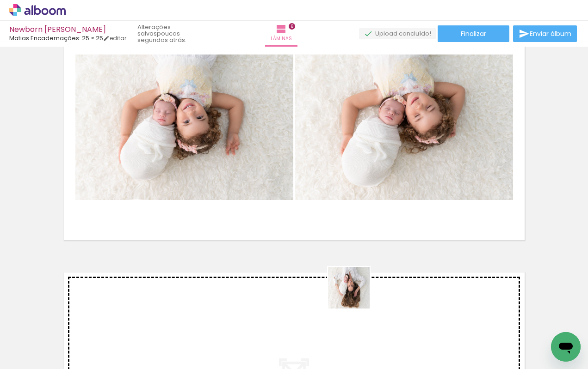
drag, startPoint x: 356, startPoint y: 344, endPoint x: 356, endPoint y: 227, distance: 116.5
click at [356, 227] on quentale-workspace at bounding box center [294, 184] width 588 height 369
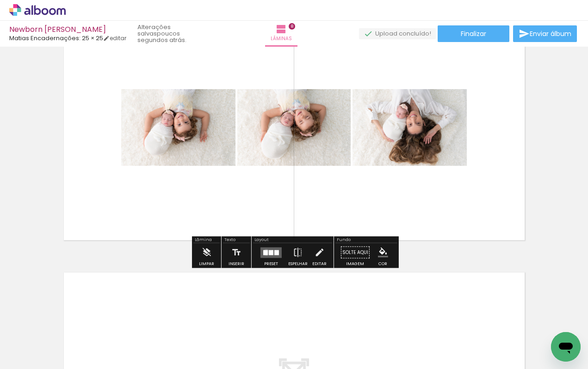
click at [264, 252] on div at bounding box center [265, 252] width 5 height 5
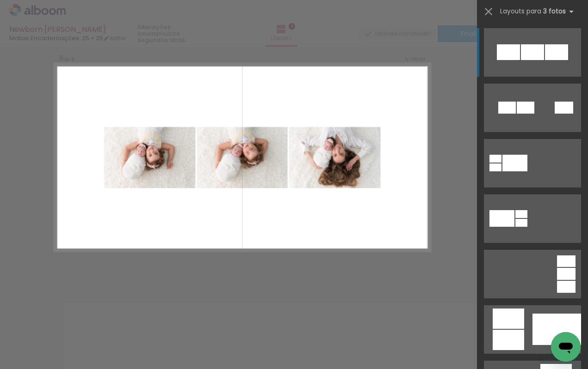
scroll to position [1817, 0]
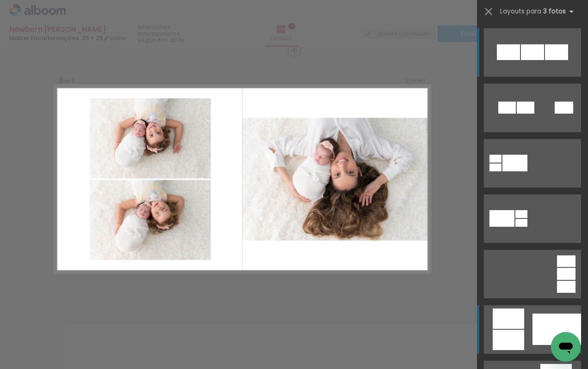
click at [525, 132] on quentale-layouter at bounding box center [532, 108] width 97 height 49
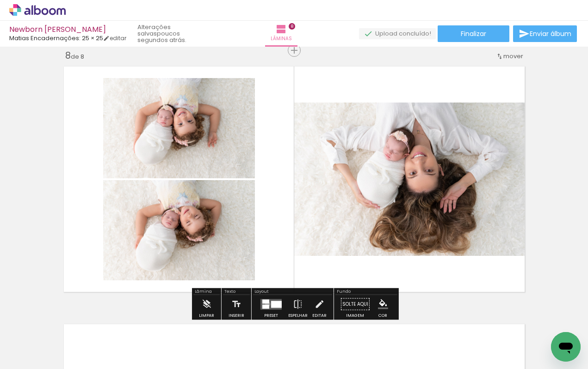
click at [265, 304] on quentale-layouter at bounding box center [270, 304] width 21 height 11
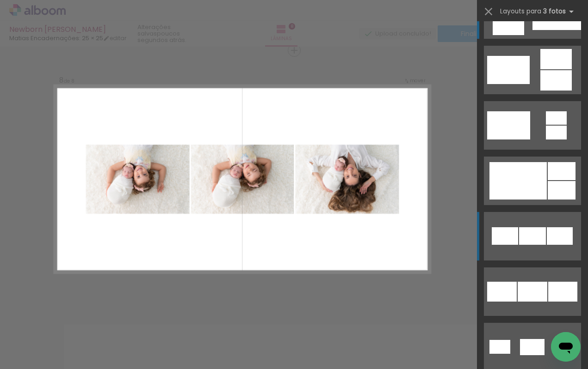
scroll to position [332, 0]
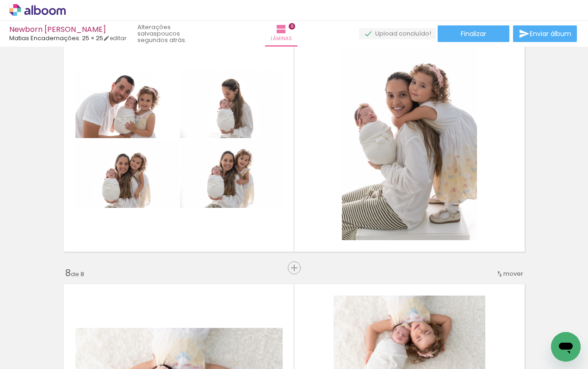
scroll to position [1599, 0]
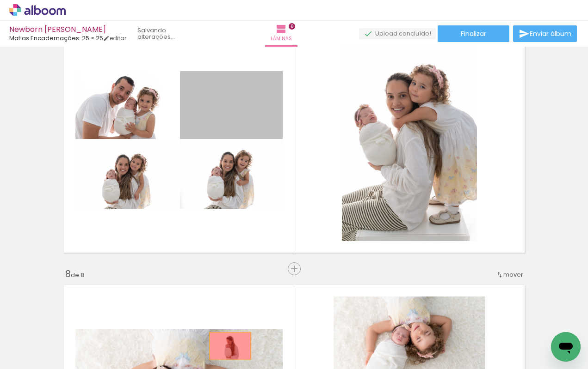
drag, startPoint x: 233, startPoint y: 105, endPoint x: 230, endPoint y: 346, distance: 240.9
click at [230, 346] on quentale-workspace at bounding box center [294, 184] width 588 height 369
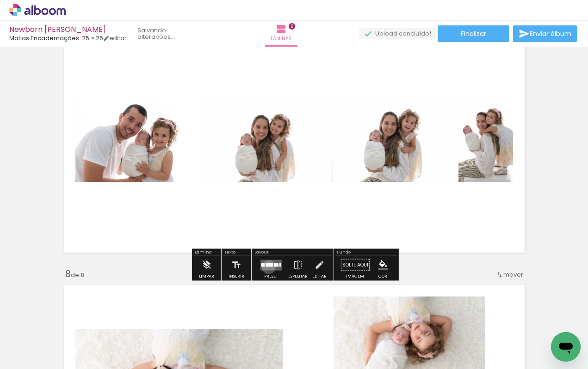
click at [266, 267] on quentale-layouter at bounding box center [270, 265] width 21 height 11
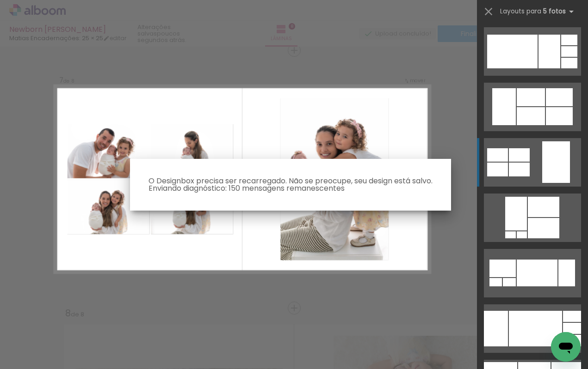
scroll to position [166, 0]
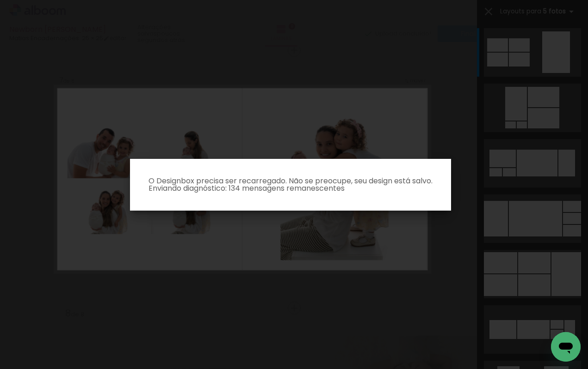
click at [430, 131] on iron-overlay-backdrop at bounding box center [294, 184] width 588 height 369
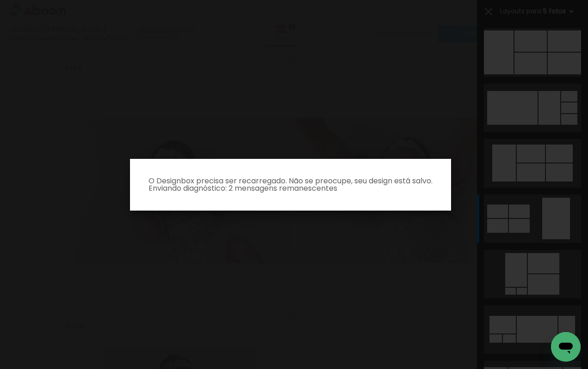
scroll to position [0, 1035]
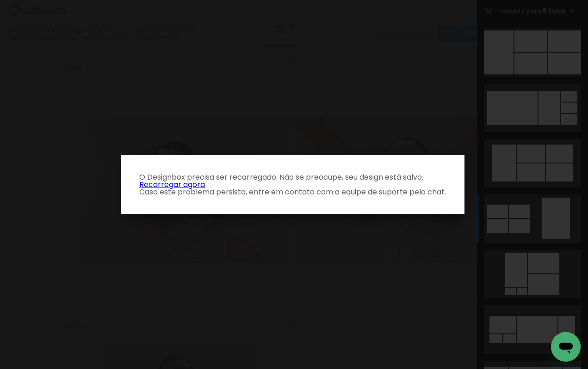
scroll to position [0, 1035]
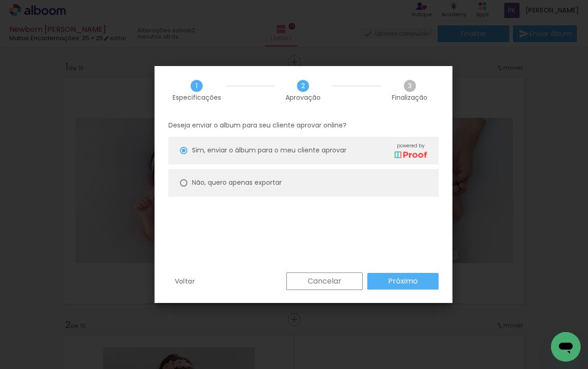
scroll to position [0, 816]
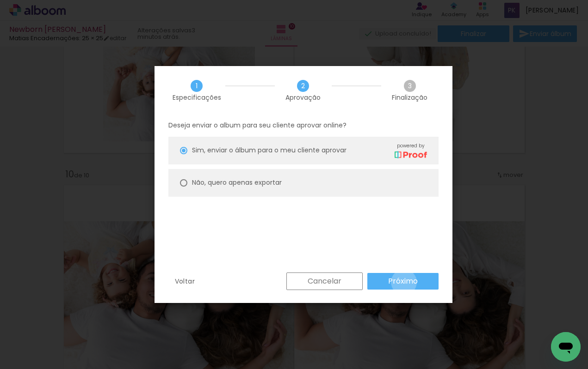
click at [0, 0] on slot "Próximo" at bounding box center [0, 0] width 0 height 0
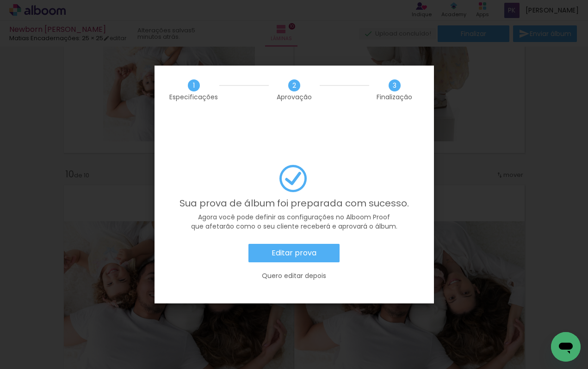
click at [0, 0] on slot "Editar prova" at bounding box center [0, 0] width 0 height 0
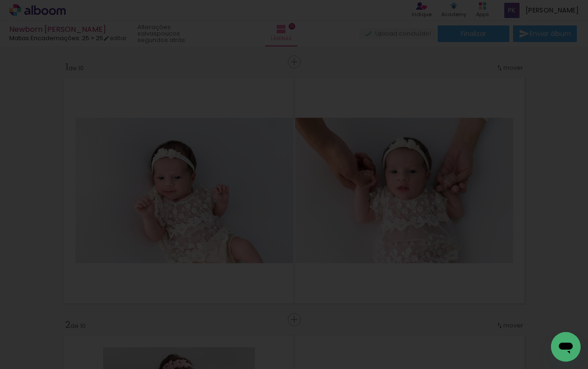
scroll to position [0, 816]
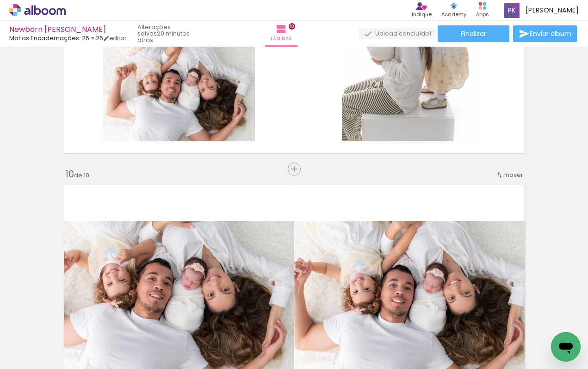
scroll to position [0, 816]
